Goal: Transaction & Acquisition: Purchase product/service

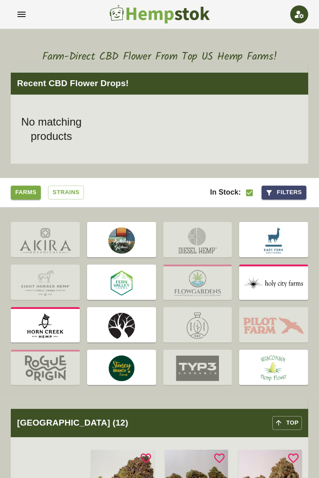
click at [107, 291] on img at bounding box center [121, 284] width 69 height 34
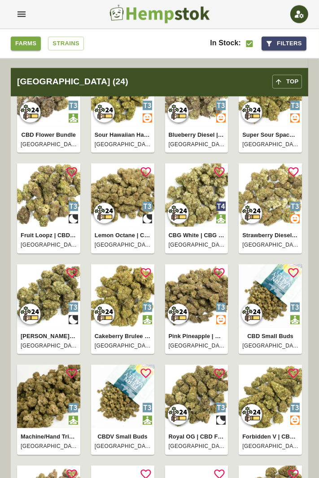
scroll to position [1251, 0]
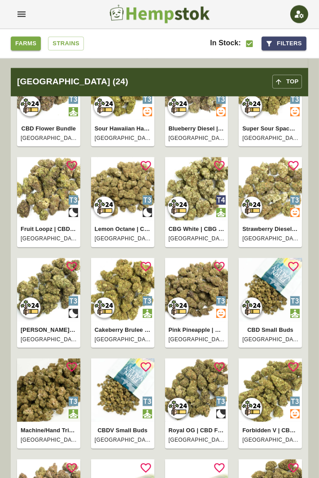
click at [262, 300] on img at bounding box center [270, 290] width 63 height 63
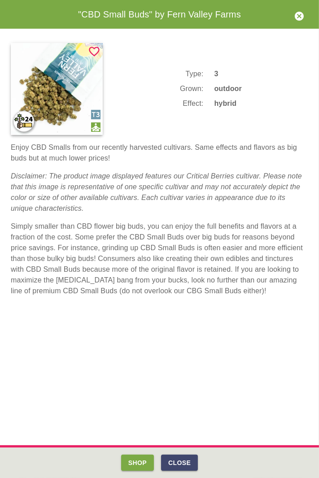
click at [186, 463] on button "Close" at bounding box center [179, 463] width 37 height 17
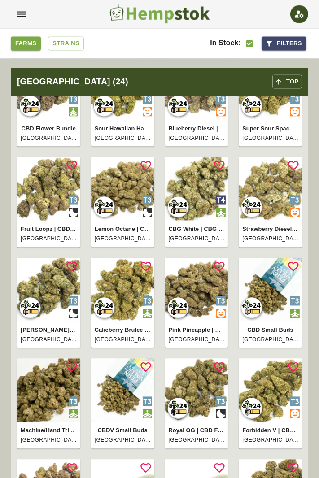
click at [294, 273] on icon "Add" at bounding box center [293, 267] width 13 height 13
click at [278, 296] on img at bounding box center [270, 290] width 63 height 63
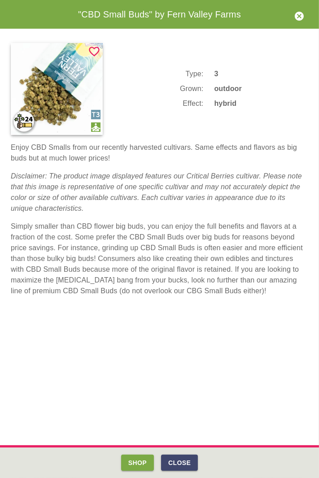
click at [94, 52] on icon "Add" at bounding box center [94, 51] width 13 height 13
click at [96, 50] on icon "Add" at bounding box center [94, 51] width 13 height 13
click at [97, 51] on icon "Add" at bounding box center [94, 51] width 13 height 13
click at [144, 465] on button "Shop" at bounding box center [137, 463] width 33 height 17
